Goal: Find specific page/section: Find specific page/section

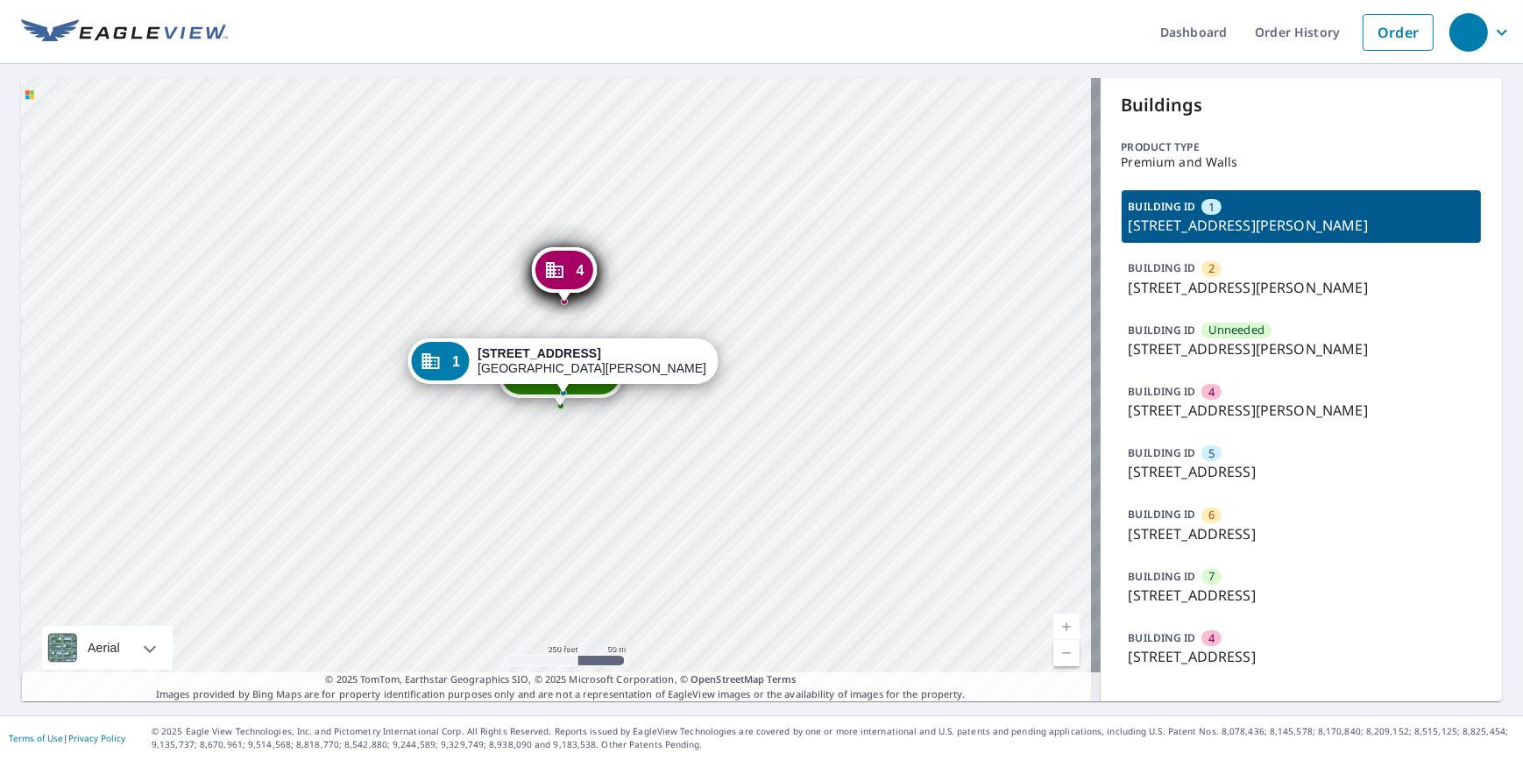
drag, startPoint x: 159, startPoint y: 346, endPoint x: 169, endPoint y: 359, distance: 16.8
click at [169, 359] on div "2 4308 Arrow Tree Drive St. Louis, MO 63128 Unneeded 4308 Arrow Tree Drive St. …" at bounding box center [560, 389] width 1079 height 623
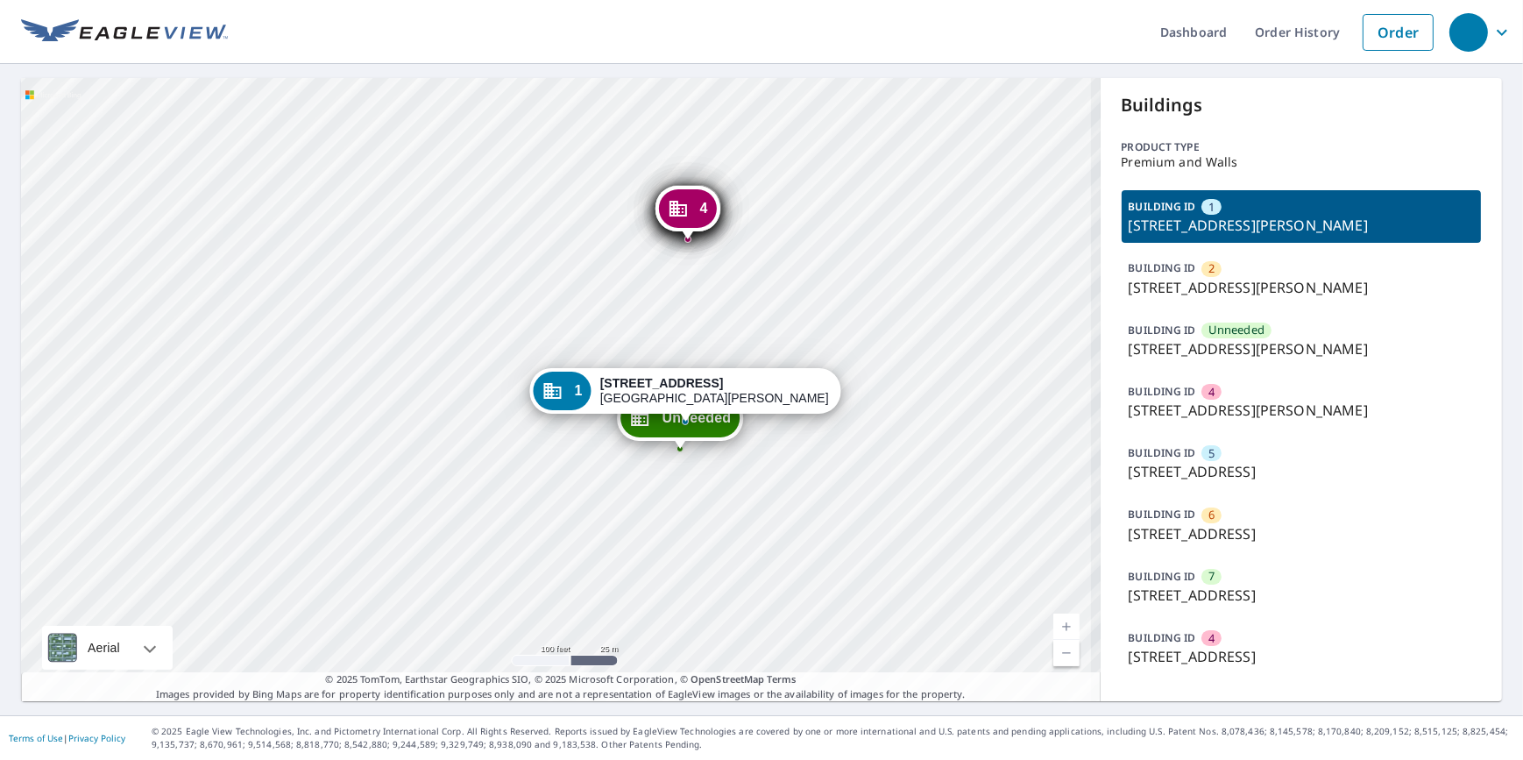
drag, startPoint x: 376, startPoint y: 386, endPoint x: 320, endPoint y: 435, distance: 73.9
click at [320, 435] on div "2 4308 Arrow Tree Drive St. Louis, MO 63128 Unneeded 4308 Arrow Tree Drive St. …" at bounding box center [560, 389] width 1079 height 623
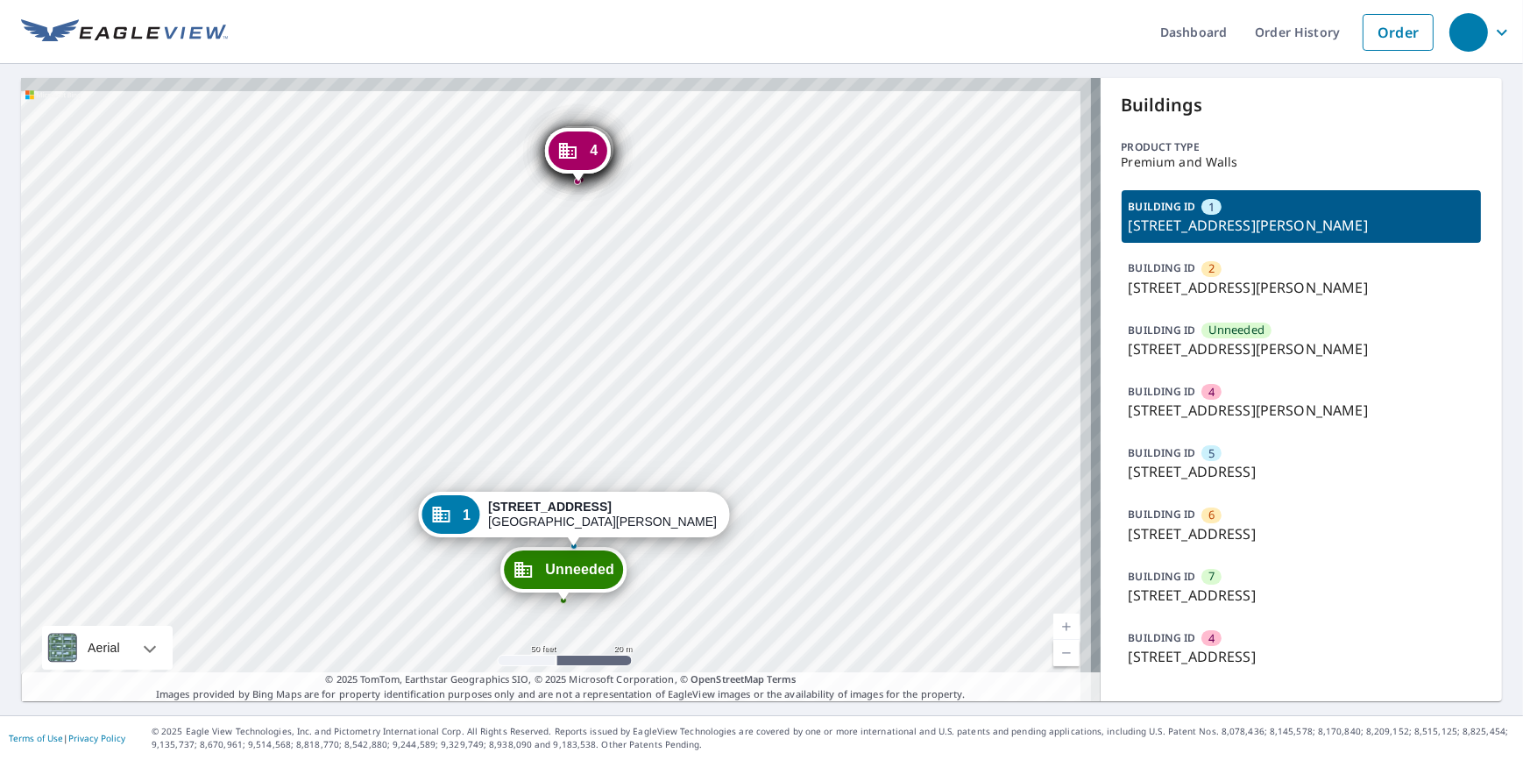
drag, startPoint x: 375, startPoint y: 308, endPoint x: 279, endPoint y: 411, distance: 140.7
click at [279, 411] on div "2 4308 Arrow Tree Drive St. Louis, MO 63128 Unneeded 4308 Arrow Tree Drive St. …" at bounding box center [560, 389] width 1079 height 623
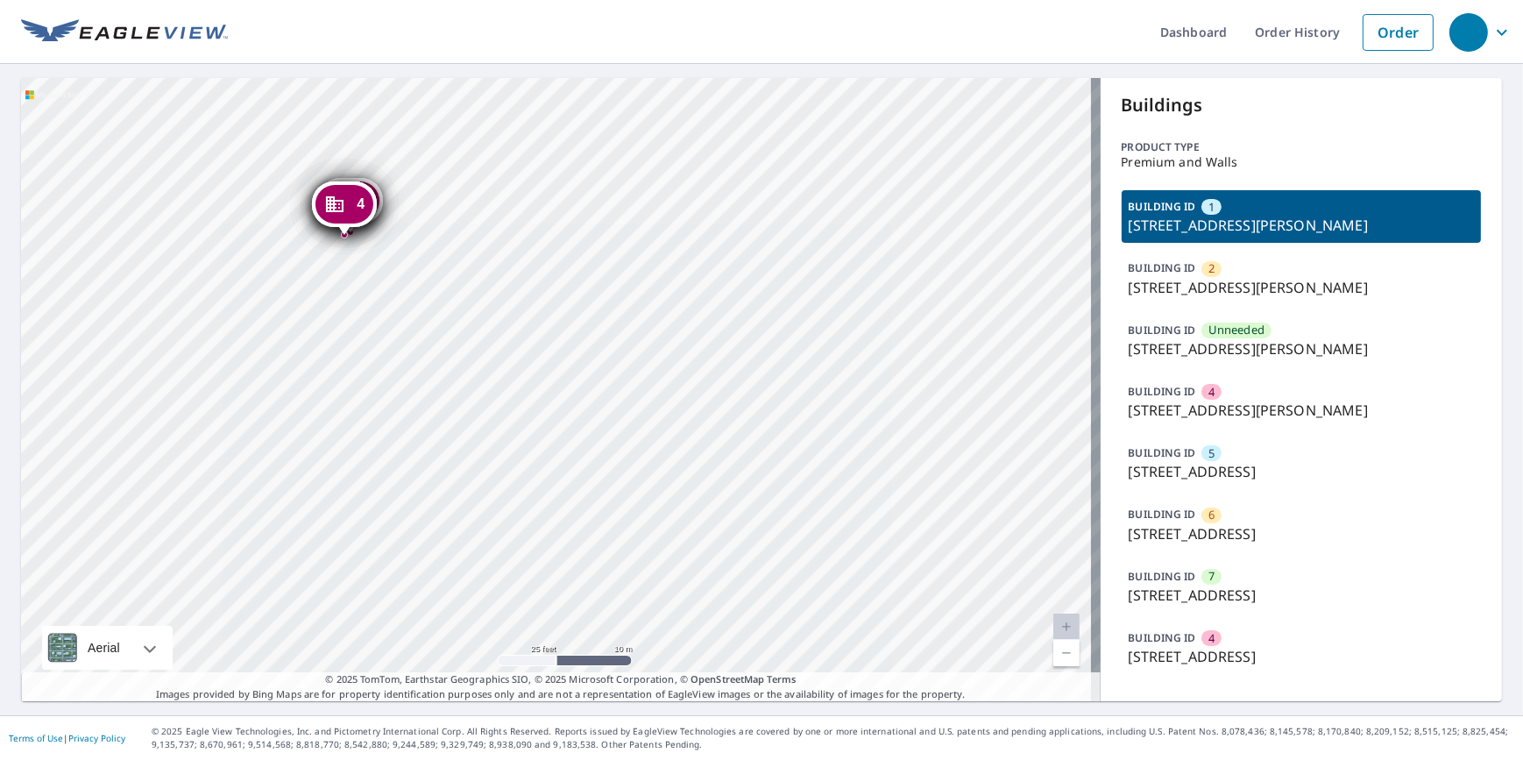
click at [379, 193] on div "4" at bounding box center [351, 200] width 58 height 39
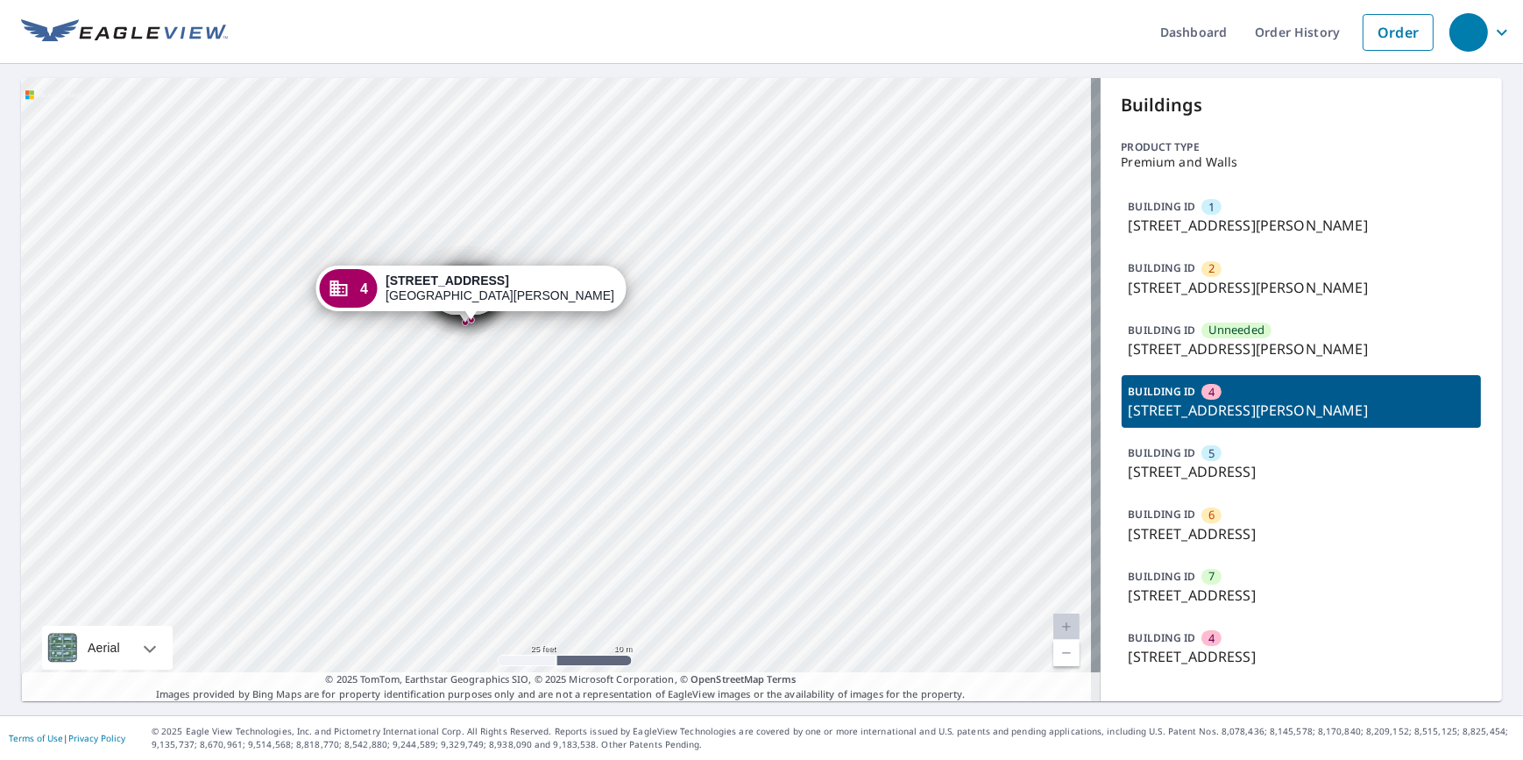
drag, startPoint x: 571, startPoint y: 443, endPoint x: 329, endPoint y: 349, distance: 260.5
click at [459, 364] on div "1 4347 Arrow Tree Drive St. Louis, MO 63128 2 4308 Arrow Tree Drive St. Louis, …" at bounding box center [560, 389] width 1079 height 623
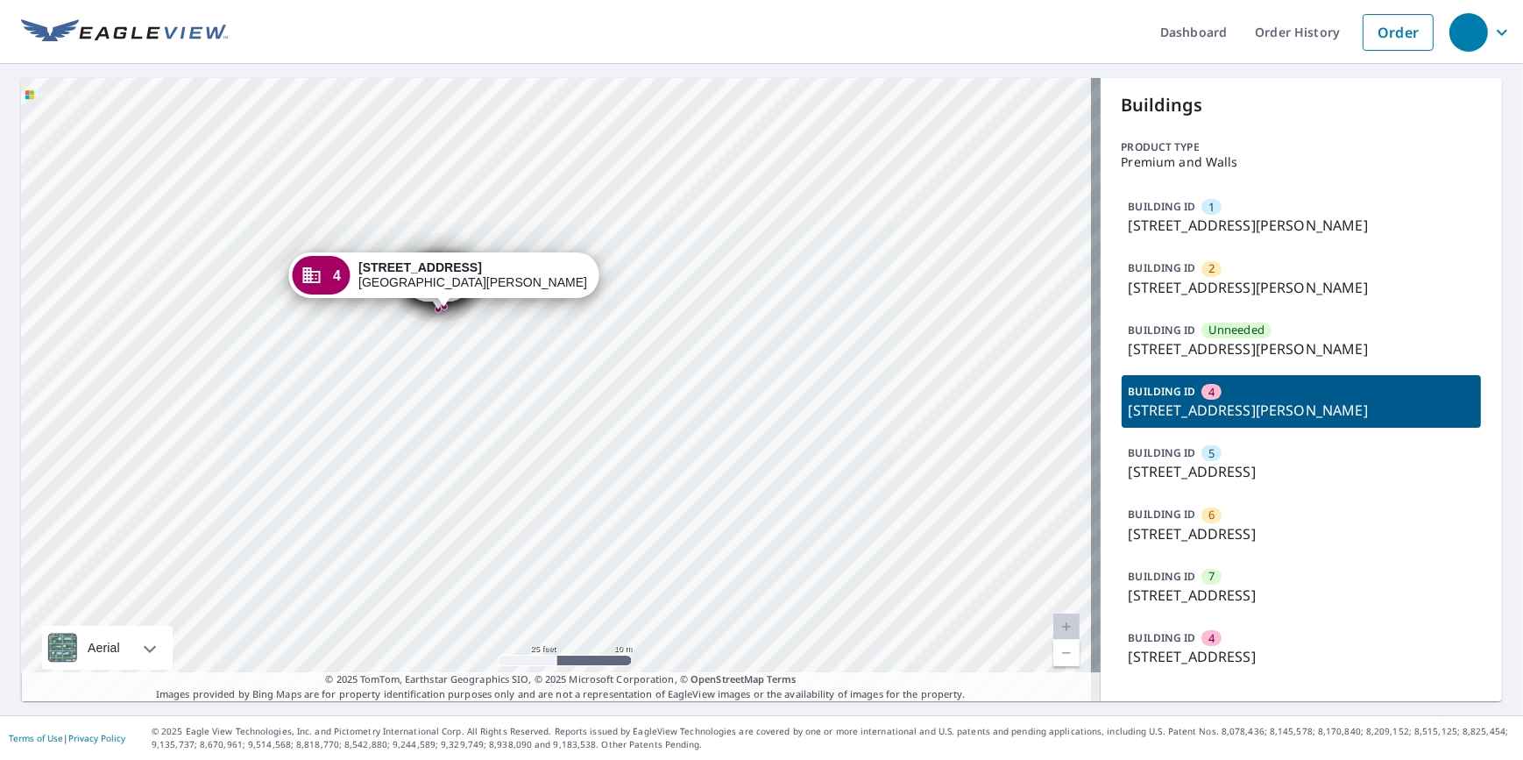
click at [440, 445] on div "1 4347 Arrow Tree Drive St. Louis, MO 63128 2 4308 Arrow Tree Drive St. Louis, …" at bounding box center [560, 389] width 1079 height 623
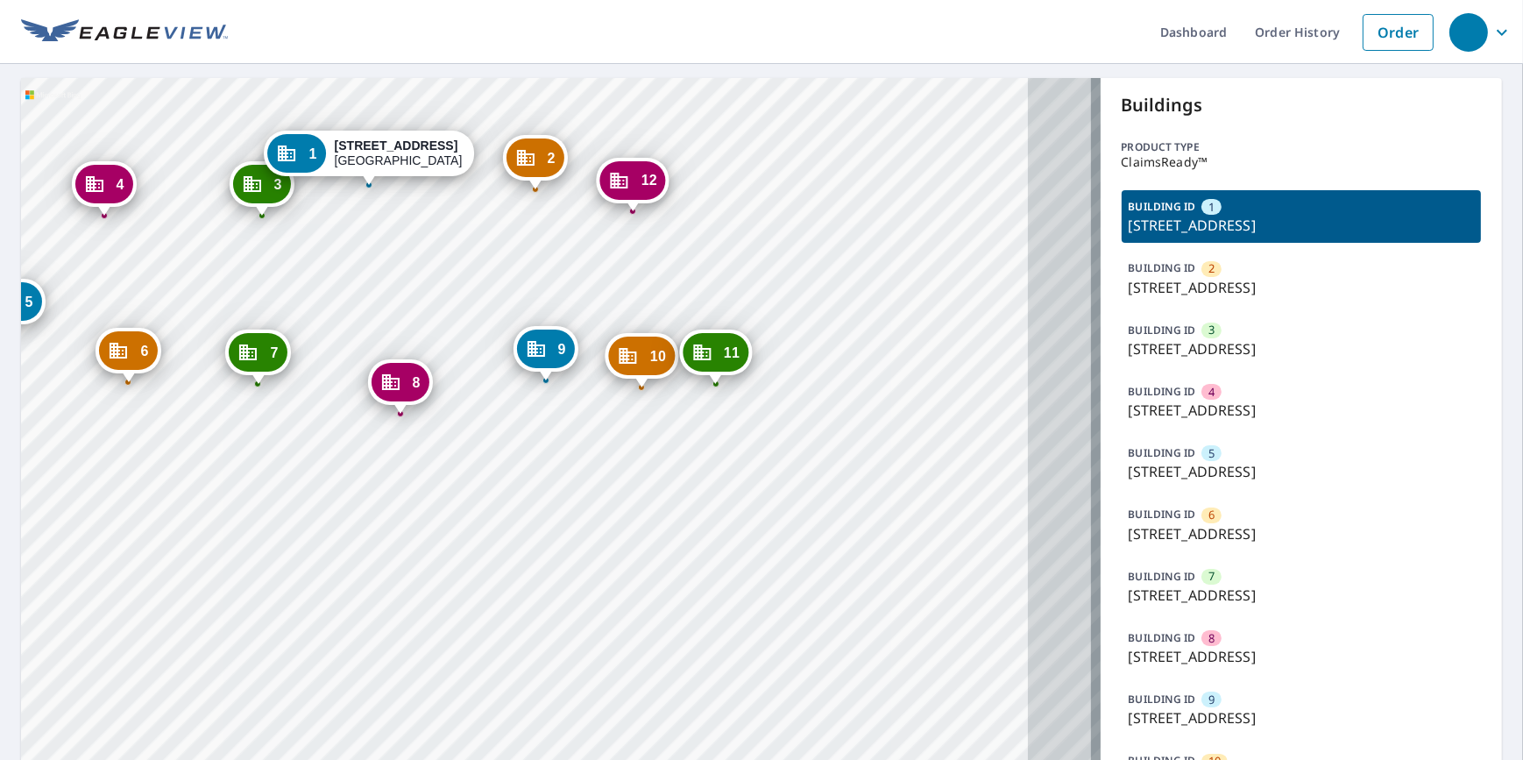
drag, startPoint x: 511, startPoint y: 604, endPoint x: 395, endPoint y: 278, distance: 345.8
click at [395, 278] on div "2 7751 E Glenrosa Ave Scottsdale, AZ 85251 3 7751 E Glenrosa Ave Scottsdale, AZ…" at bounding box center [560, 506] width 1079 height 856
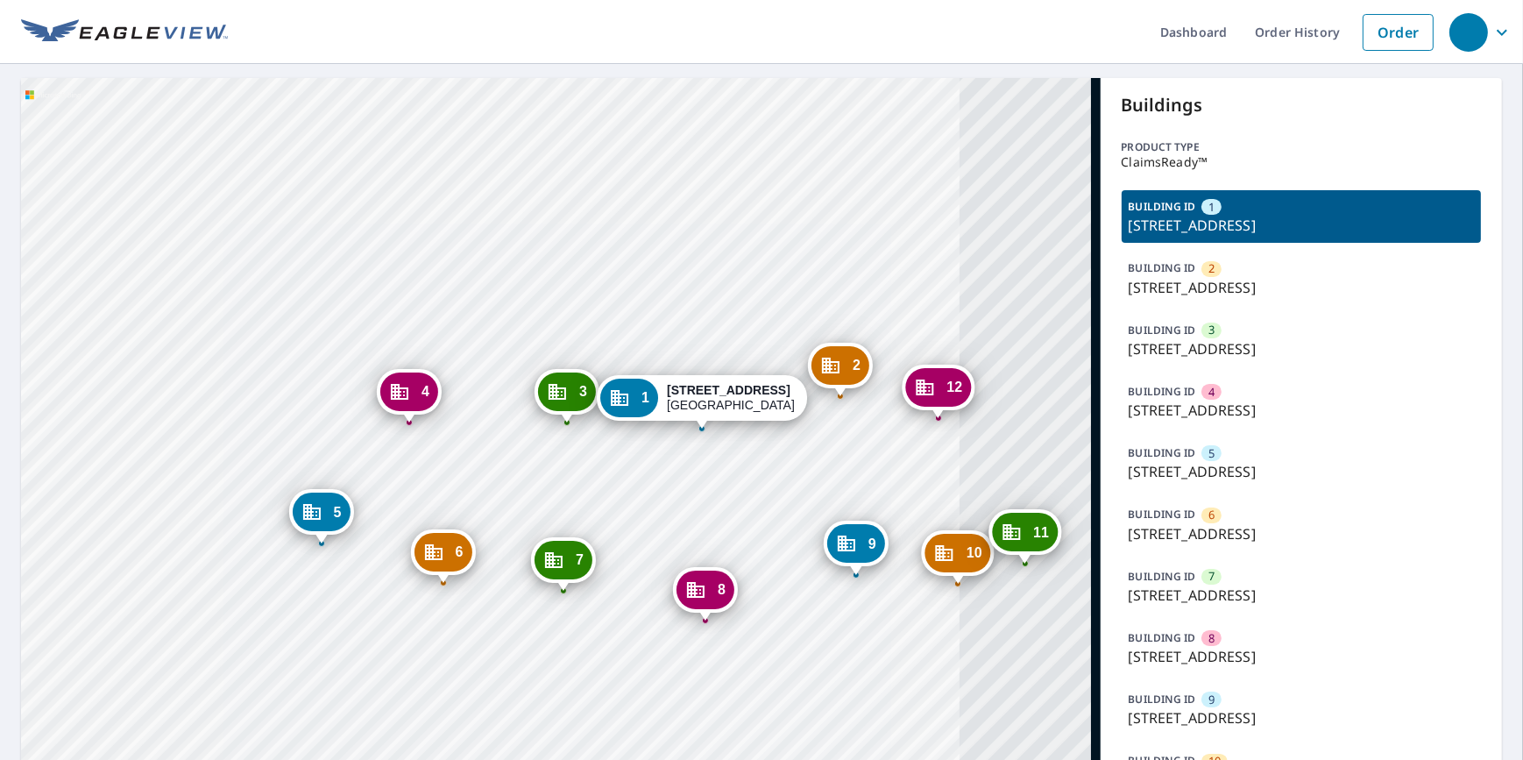
drag, startPoint x: 828, startPoint y: 493, endPoint x: 414, endPoint y: 466, distance: 415.3
click at [420, 465] on div "2 7751 E Glenrosa Ave Scottsdale, AZ 85251 3 7751 E Glenrosa Ave Scottsdale, AZ…" at bounding box center [560, 506] width 1079 height 856
